Goal: Task Accomplishment & Management: Use online tool/utility

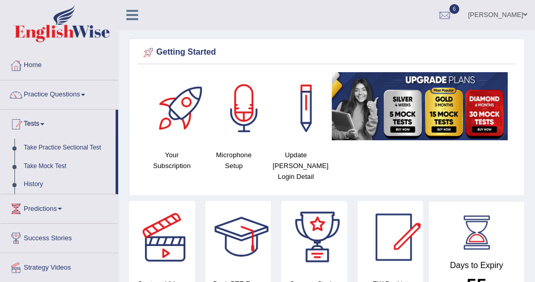
click at [83, 149] on link "Take Practice Sectional Test" at bounding box center [67, 148] width 96 height 19
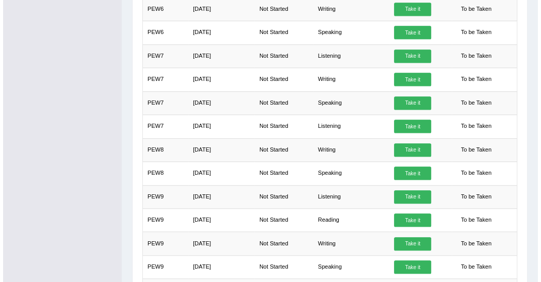
scroll to position [459, 0]
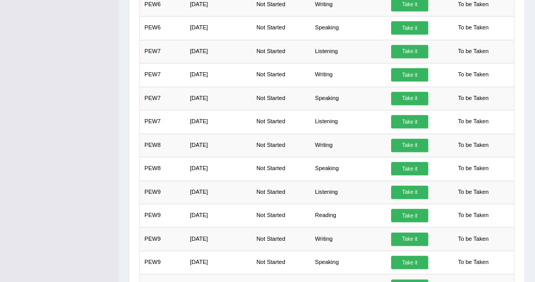
click at [398, 209] on link "Take it" at bounding box center [409, 215] width 37 height 13
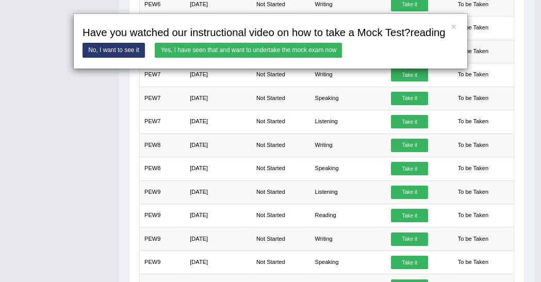
click at [202, 49] on link "Yes, I have seen that and want to undertake the mock exam now" at bounding box center [248, 50] width 187 height 15
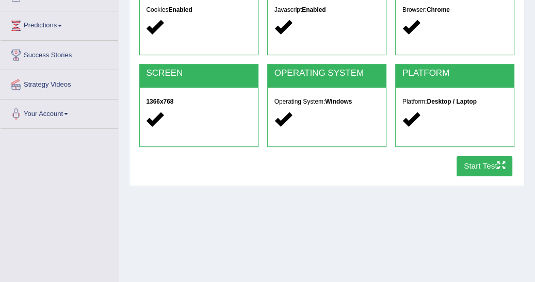
scroll to position [116, 0]
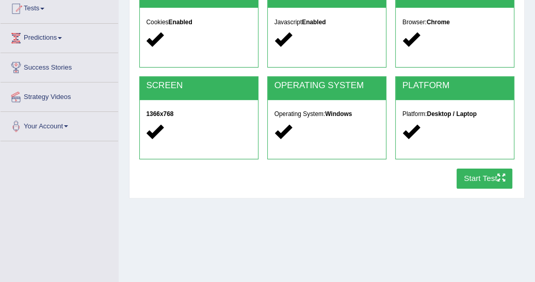
click at [476, 176] on button "Start Test" at bounding box center [484, 179] width 56 height 20
